Goal: Navigation & Orientation: Find specific page/section

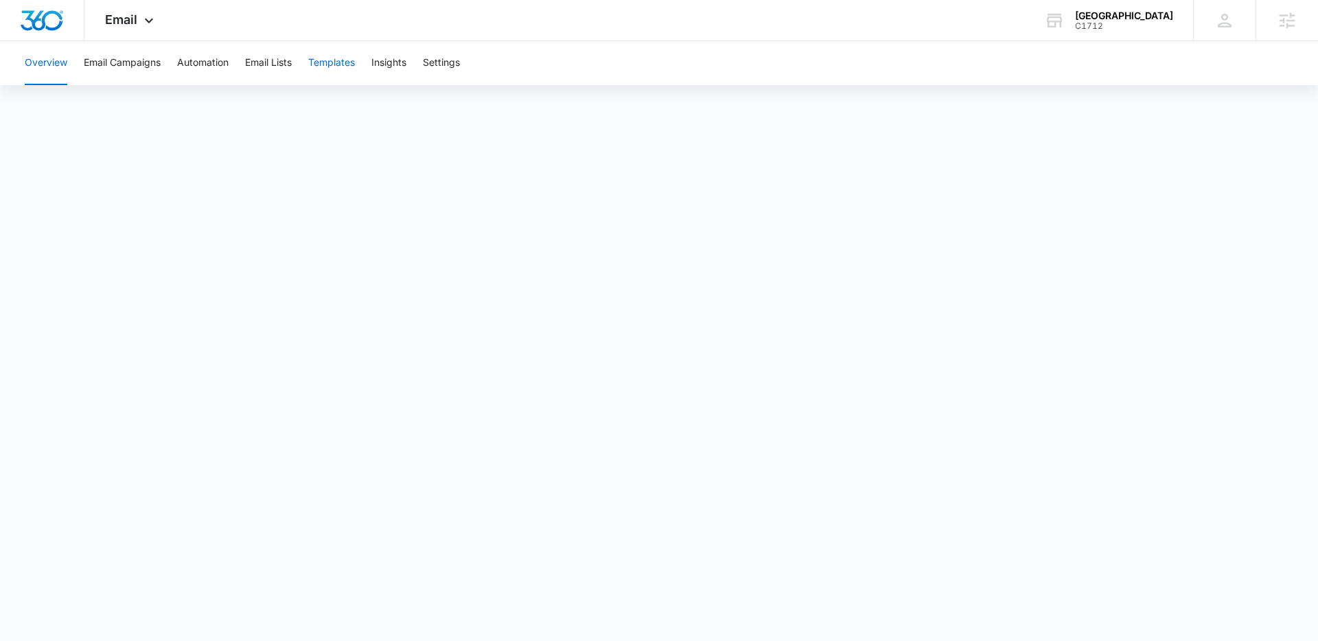
click at [345, 63] on button "Templates" at bounding box center [331, 63] width 47 height 44
click at [197, 60] on button "Automation" at bounding box center [202, 63] width 51 height 44
click at [129, 22] on span "Email" at bounding box center [121, 19] width 32 height 14
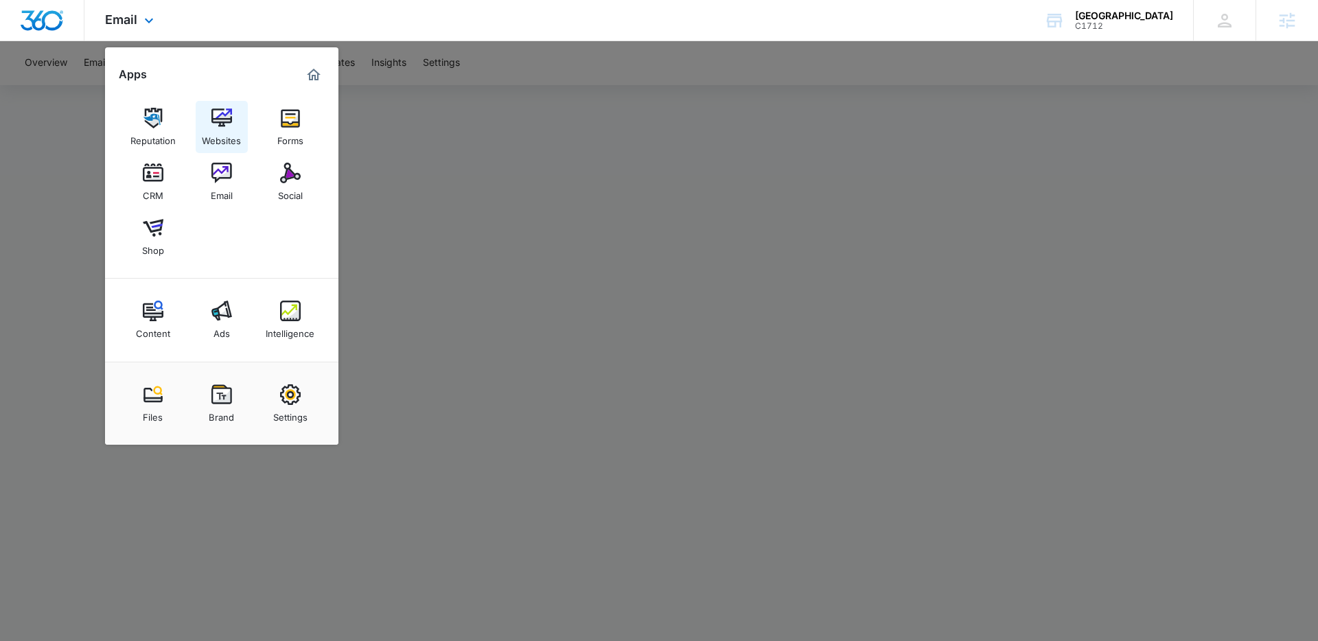
click at [218, 108] on img at bounding box center [221, 118] width 21 height 21
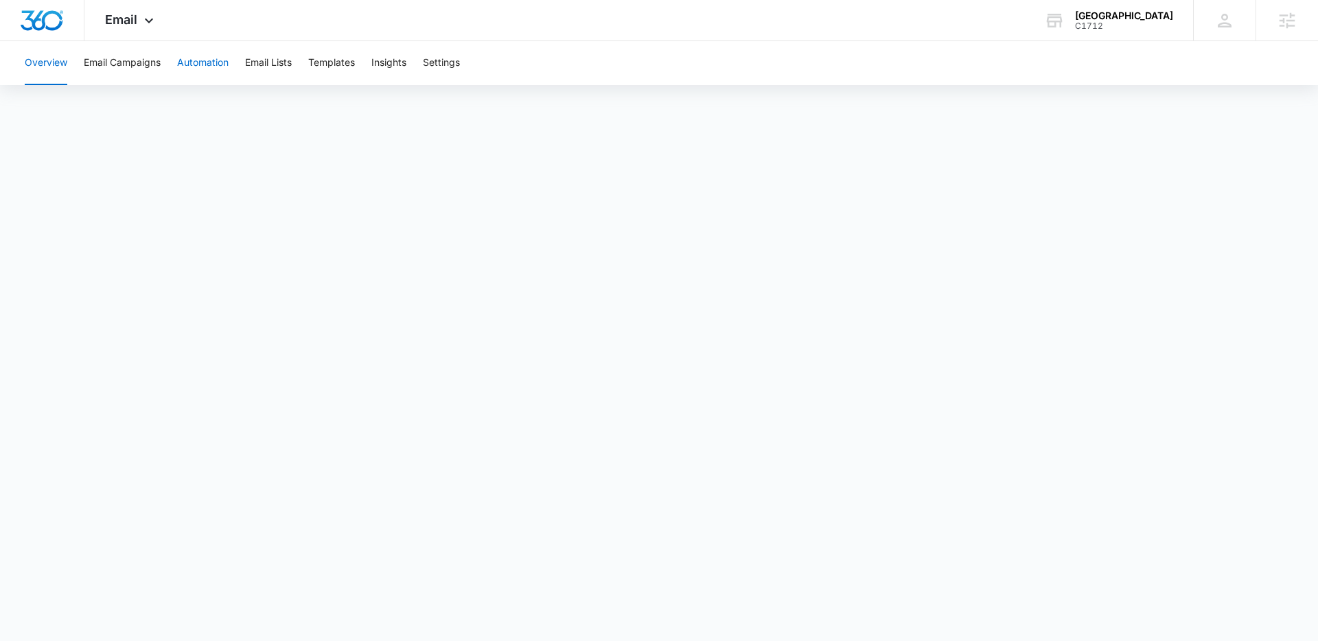
click at [207, 56] on button "Automation" at bounding box center [202, 63] width 51 height 44
click at [339, 65] on button "Templates" at bounding box center [331, 63] width 47 height 44
click at [191, 62] on button "Automation" at bounding box center [202, 63] width 51 height 44
click at [124, 22] on span "Email" at bounding box center [121, 19] width 32 height 14
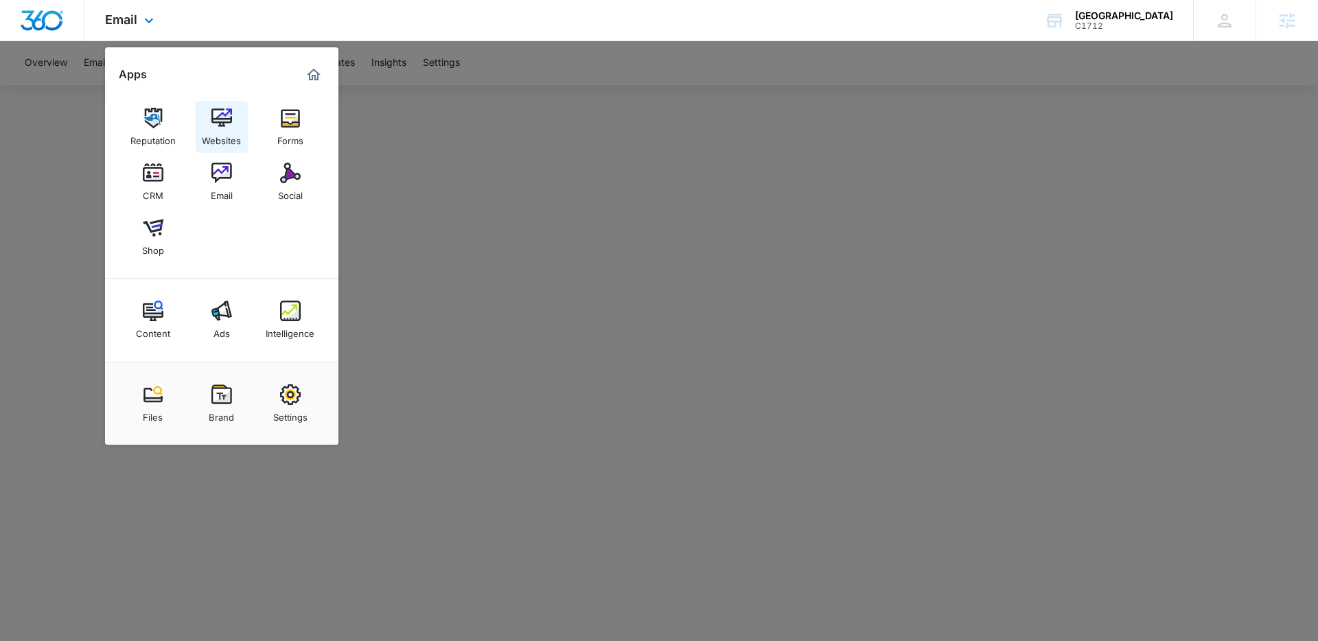
click at [219, 128] on div "Websites" at bounding box center [221, 137] width 39 height 18
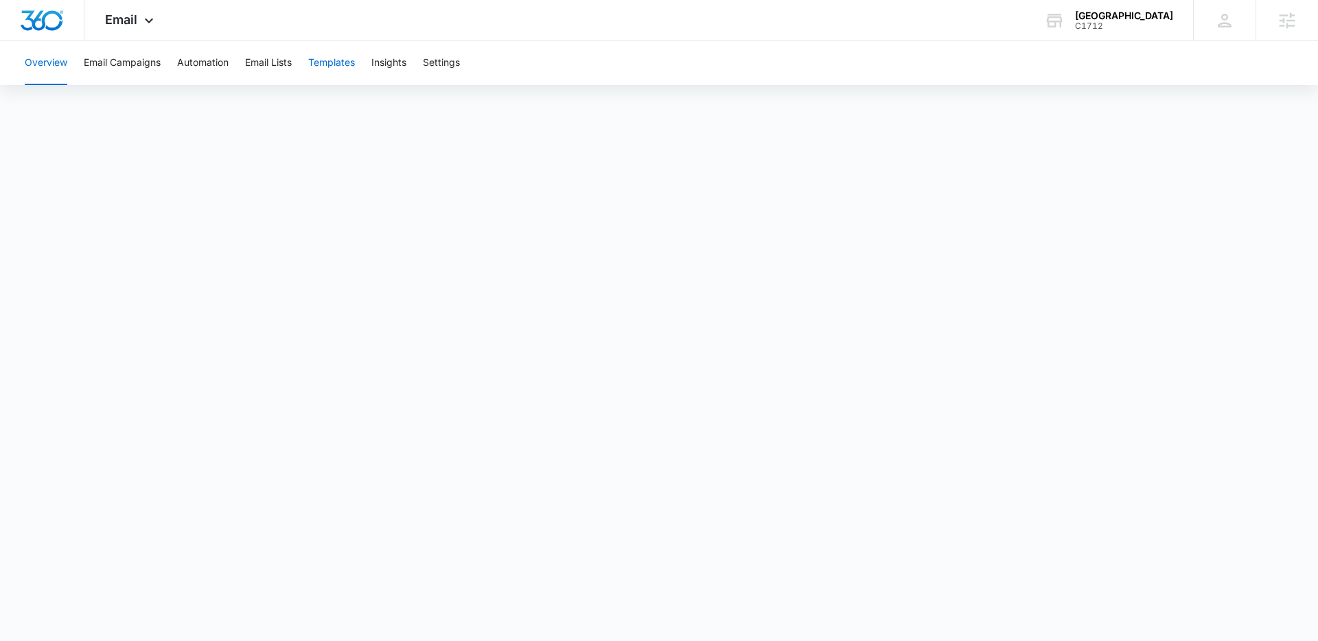
click at [338, 65] on button "Templates" at bounding box center [331, 63] width 47 height 44
click at [218, 67] on button "Automation" at bounding box center [202, 63] width 51 height 44
click at [119, 25] on span "Email" at bounding box center [121, 19] width 32 height 14
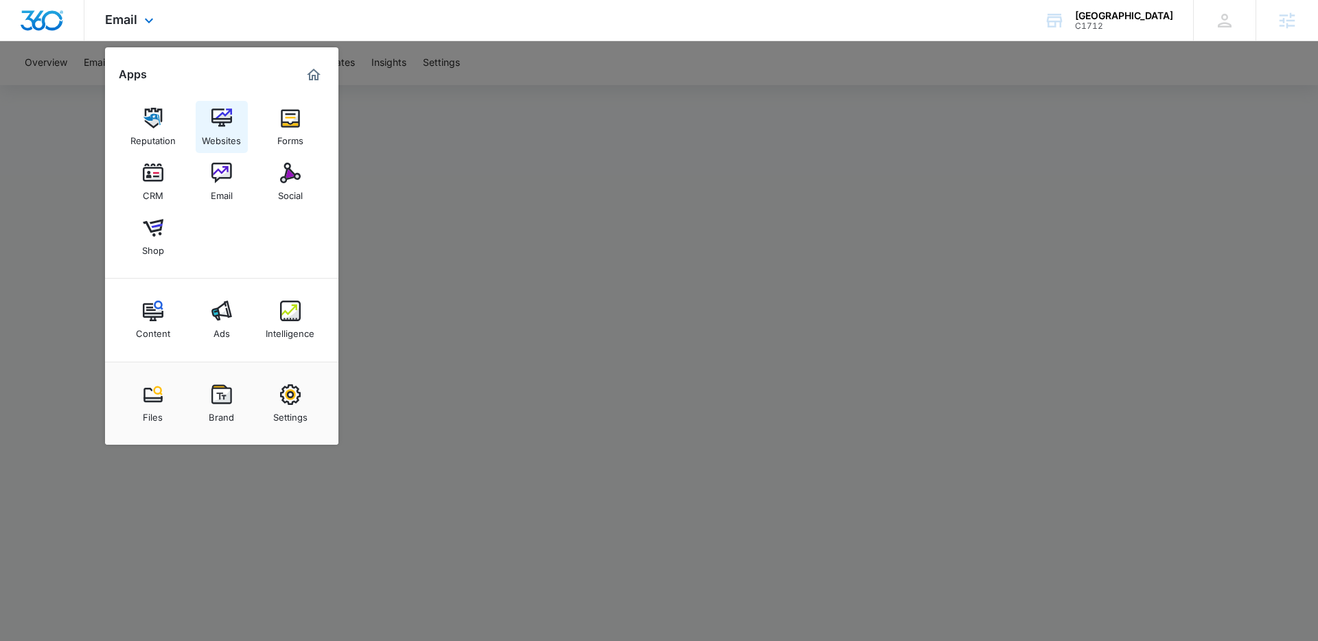
click at [231, 132] on div "Websites" at bounding box center [221, 137] width 39 height 18
